Goal: Task Accomplishment & Management: Complete application form

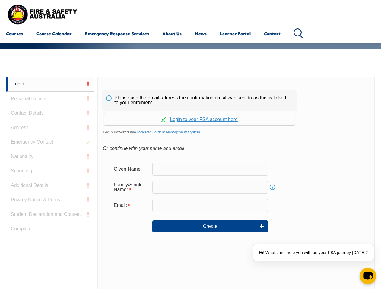
click at [190, 92] on div "Please use the email address the confirmation email was sent to as this is link…" at bounding box center [199, 100] width 193 height 19
click at [190, 183] on input "text" at bounding box center [210, 187] width 116 height 13
click at [50, 84] on link "Login" at bounding box center [50, 84] width 88 height 15
click at [50, 99] on div "Login Personal Details Contact Details Address Emergency Contact Nationality Sc…" at bounding box center [51, 227] width 91 height 301
click at [50, 113] on div "Login Personal Details Contact Details Address Emergency Contact Nationality Sc…" at bounding box center [51, 227] width 91 height 301
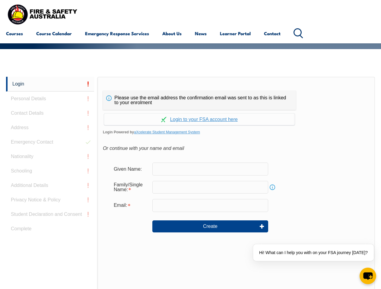
scroll to position [152, 0]
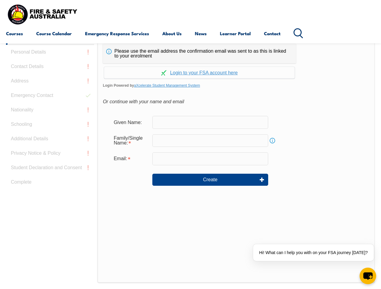
click at [50, 128] on div "Login Personal Details Contact Details Address Emergency Contact Nationality Sc…" at bounding box center [51, 180] width 91 height 301
click at [50, 142] on div "Login Personal Details Contact Details Address Emergency Contact Nationality Sc…" at bounding box center [51, 180] width 91 height 301
click at [50, 157] on div "Login Personal Details Contact Details Address Emergency Contact Nationality Sc…" at bounding box center [51, 180] width 91 height 301
click at [50, 171] on div "Login Personal Details Contact Details Address Emergency Contact Nationality Sc…" at bounding box center [51, 180] width 91 height 301
click at [50, 186] on div "Login Personal Details Contact Details Address Emergency Contact Nationality Sc…" at bounding box center [51, 180] width 91 height 301
